Goal: Information Seeking & Learning: Learn about a topic

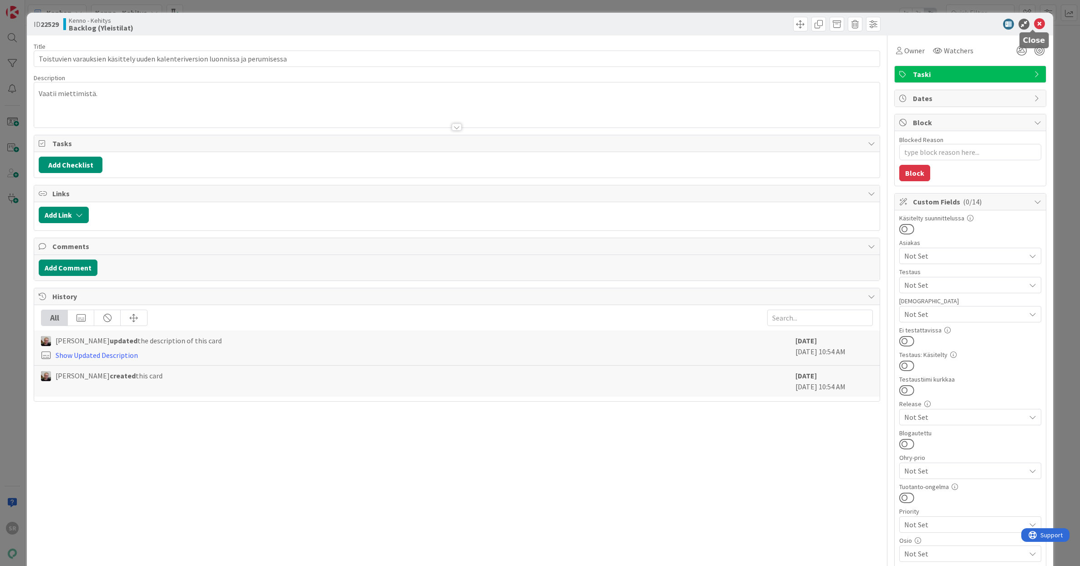
click at [1034, 20] on icon at bounding box center [1039, 24] width 11 height 11
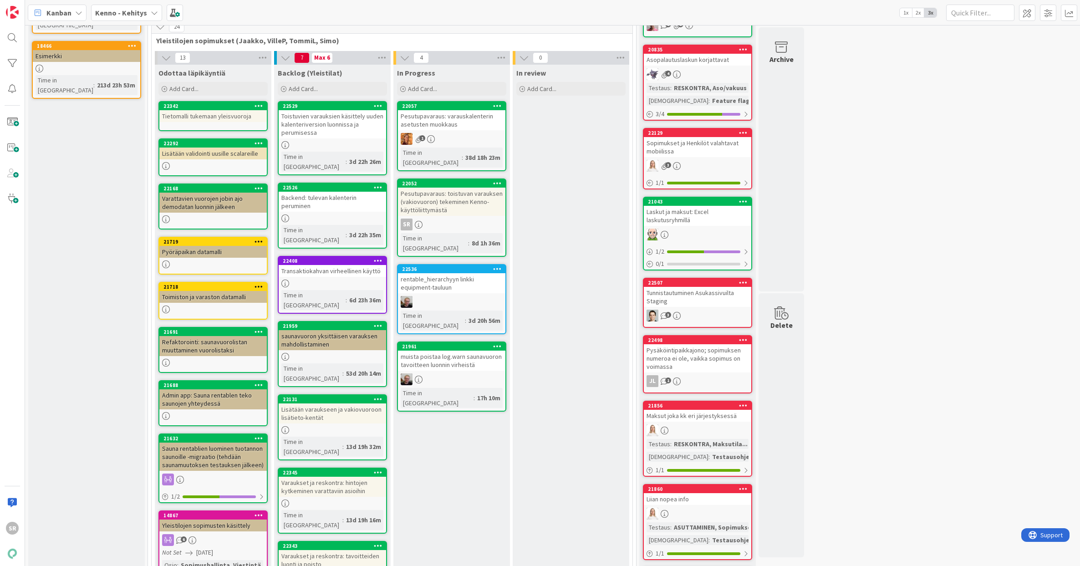
click at [453, 195] on div "Pesutupavaraus: toistuvan varauksen (vakiovuoron) tekeminen Kenno-käyttöliittym…" at bounding box center [451, 202] width 107 height 28
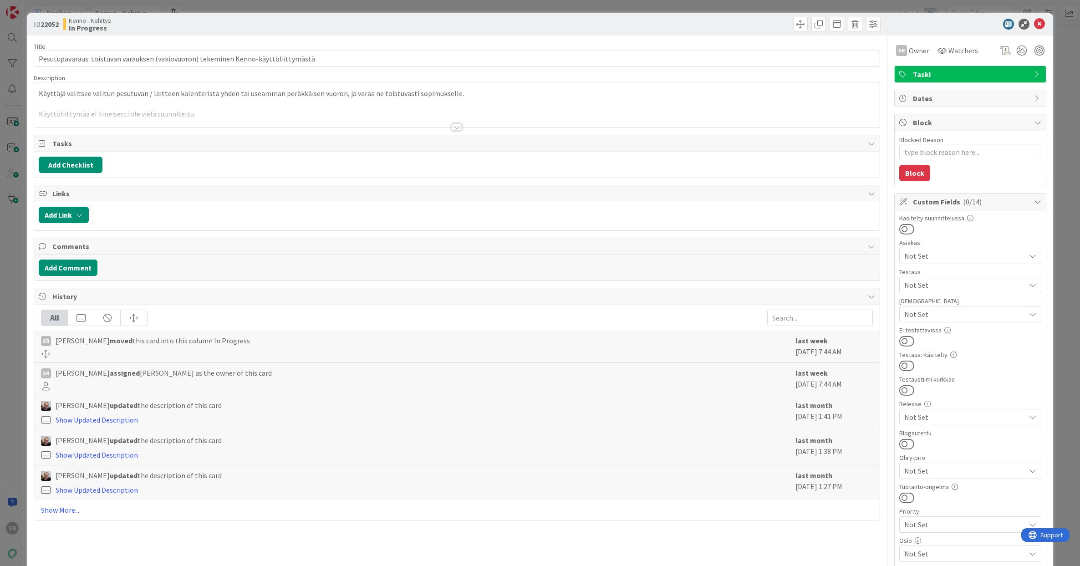
click at [452, 127] on div at bounding box center [457, 126] width 10 height 7
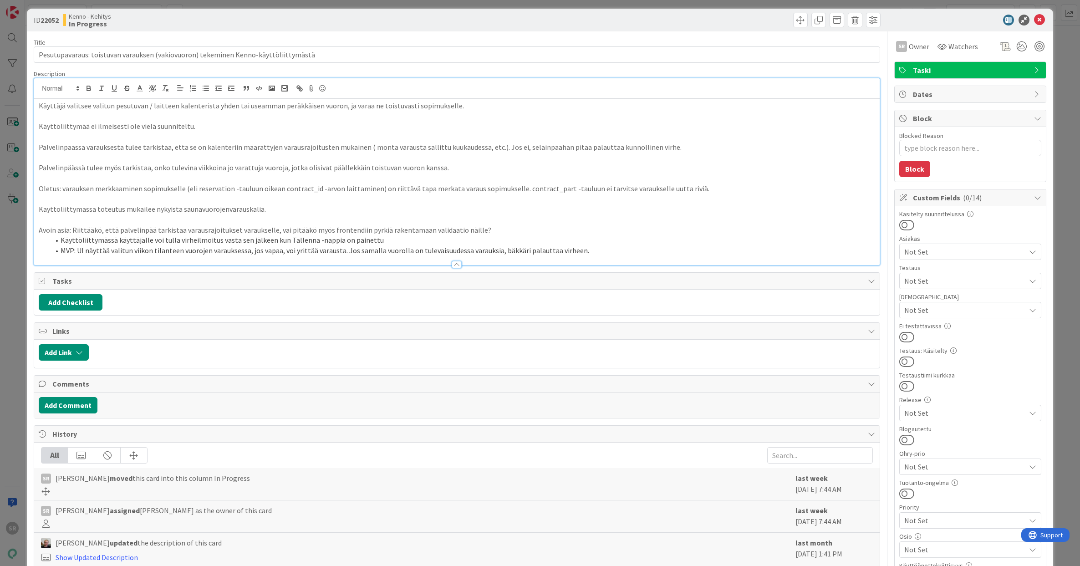
scroll to position [12, 0]
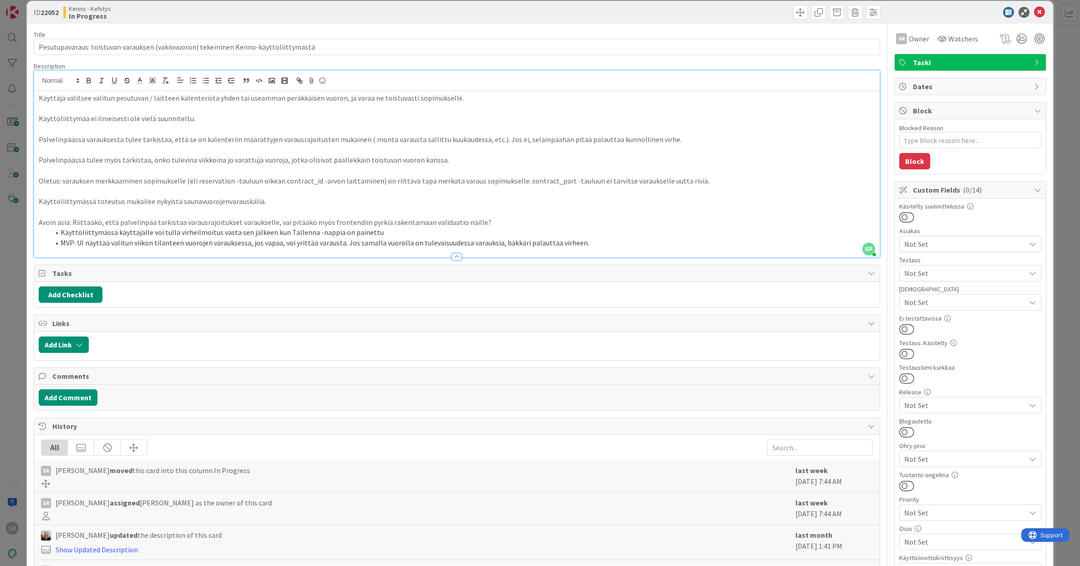
type textarea "x"
